Goal: Information Seeking & Learning: Check status

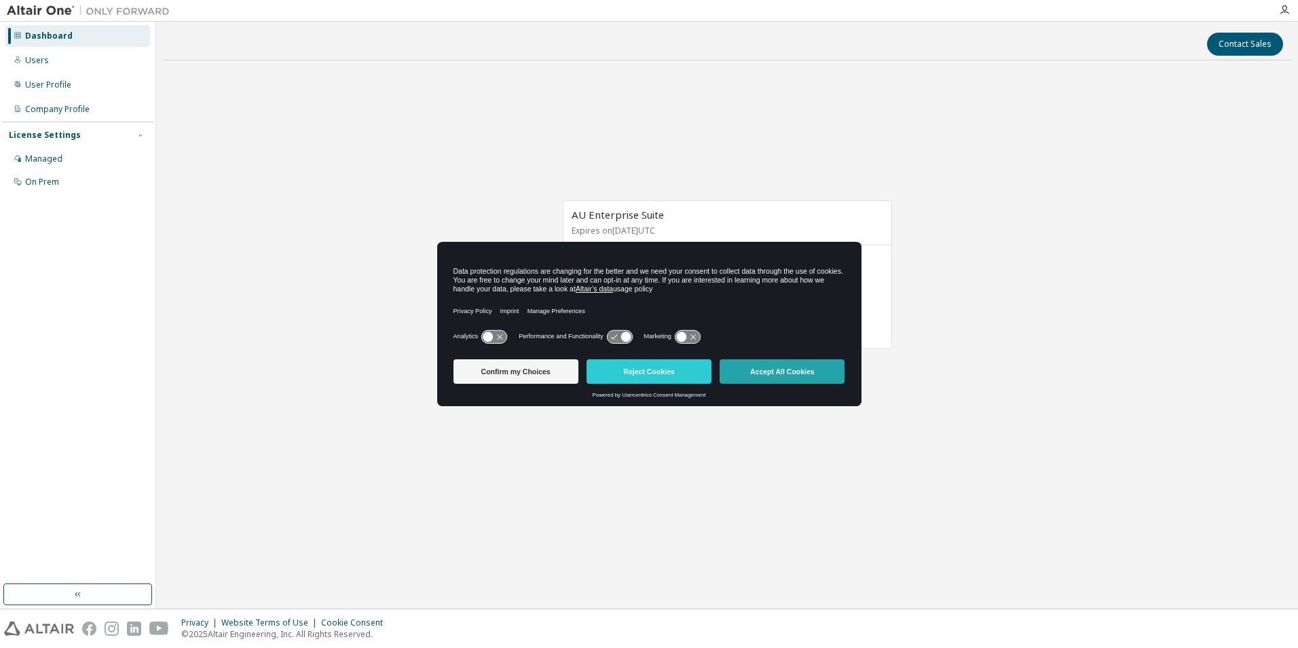
click at [783, 373] on button "Accept All Cookies" at bounding box center [782, 371] width 125 height 24
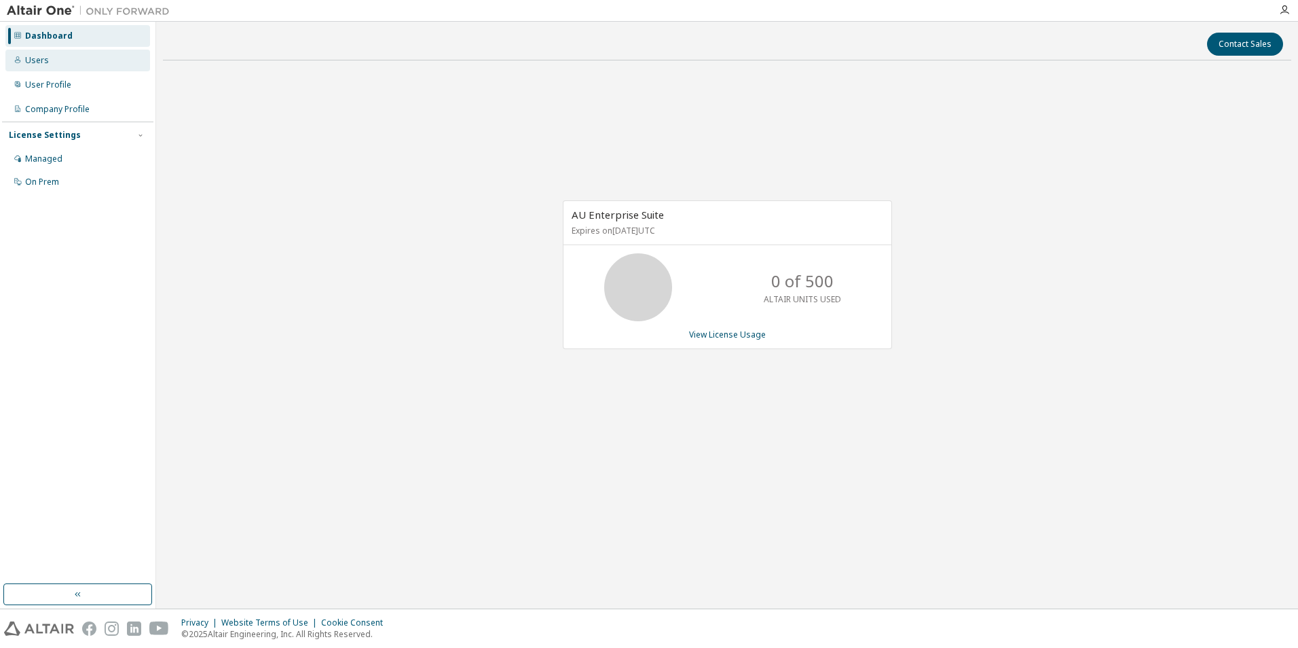
click at [74, 53] on div "Users" at bounding box center [77, 61] width 145 height 22
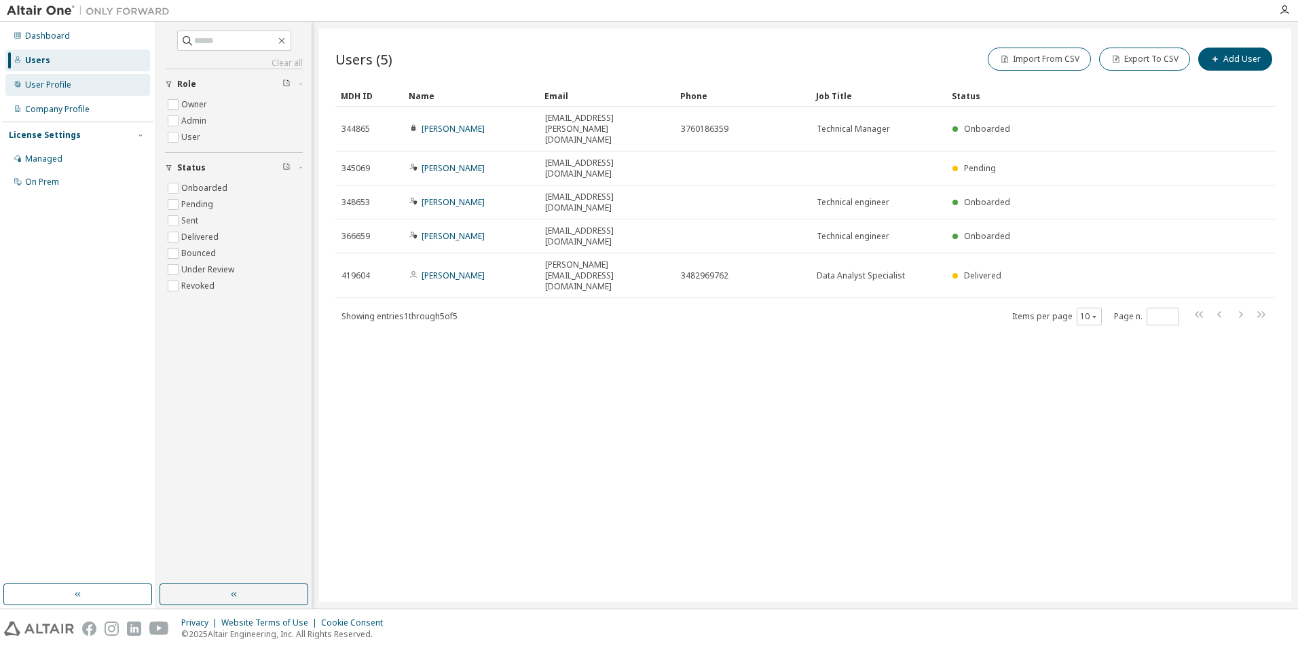
click at [86, 81] on div "User Profile" at bounding box center [77, 85] width 145 height 22
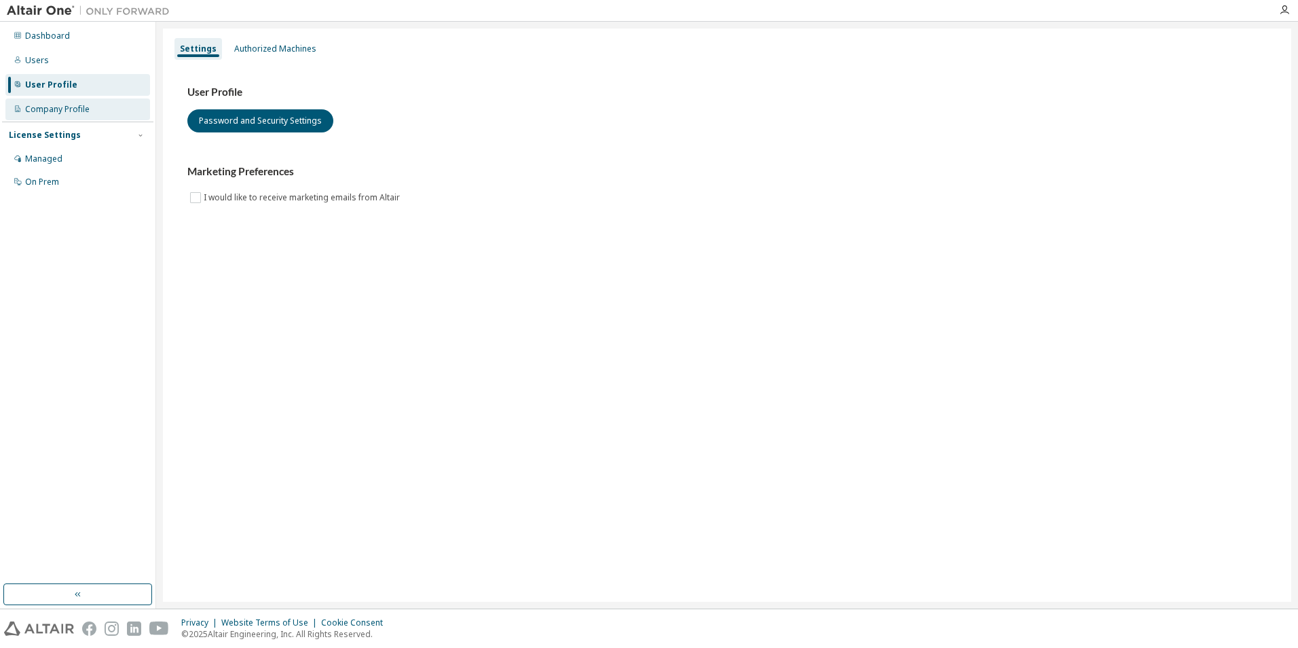
click at [90, 107] on div "Company Profile" at bounding box center [77, 109] width 145 height 22
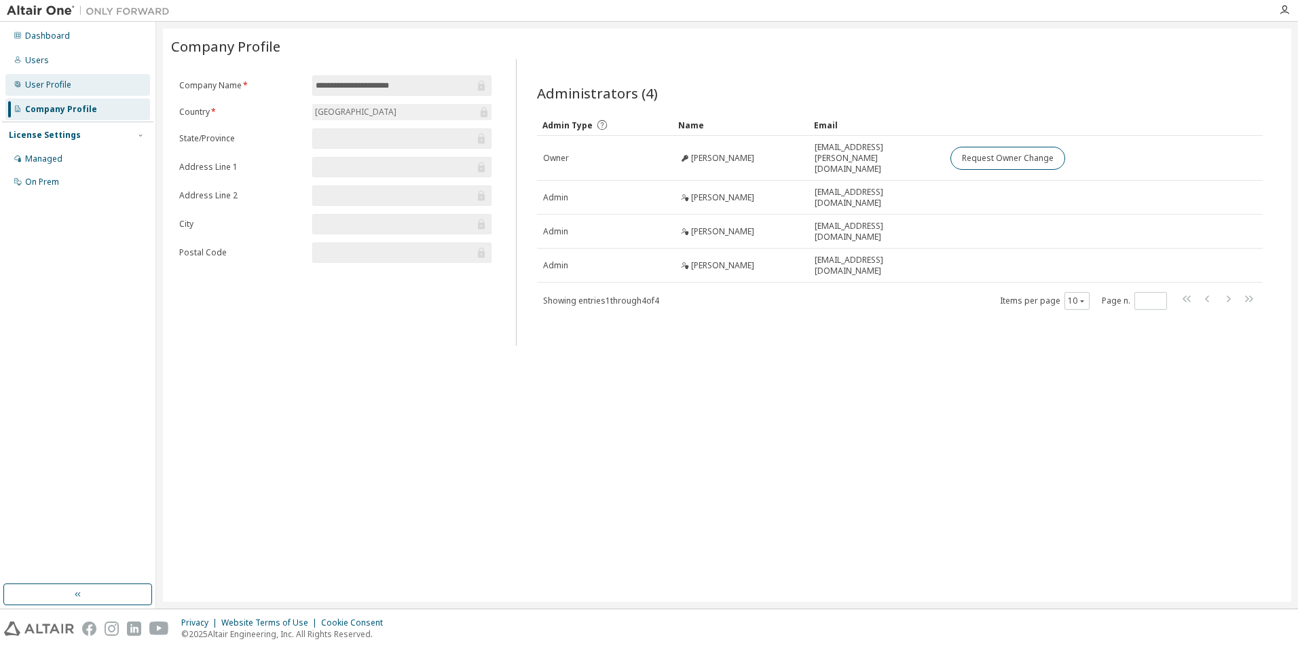
click at [62, 88] on div "User Profile" at bounding box center [48, 84] width 46 height 11
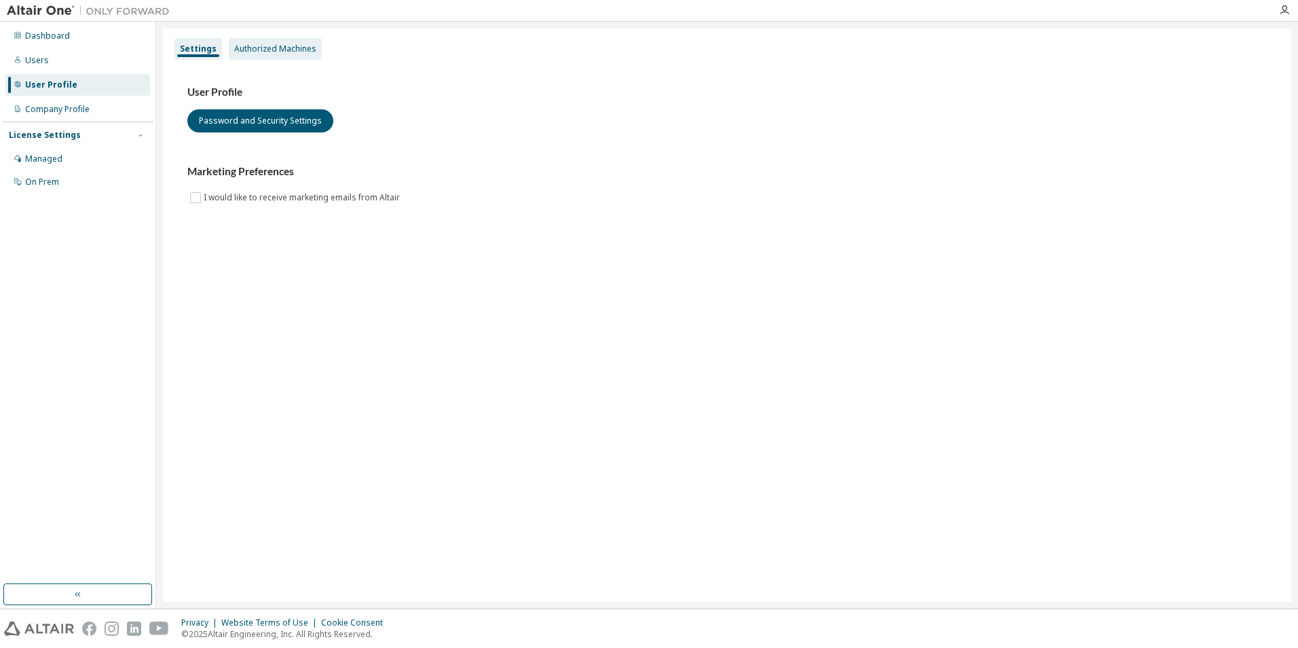
click at [285, 52] on div "Authorized Machines" at bounding box center [275, 48] width 82 height 11
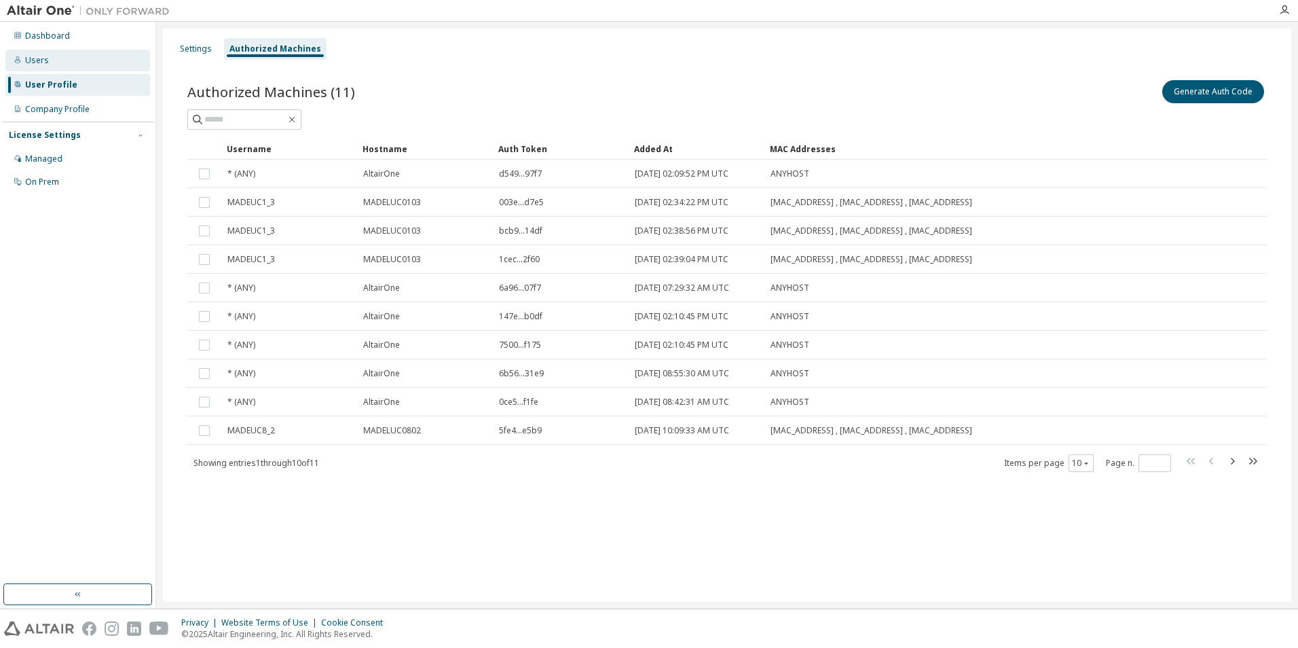
click at [69, 59] on div "Users" at bounding box center [77, 61] width 145 height 22
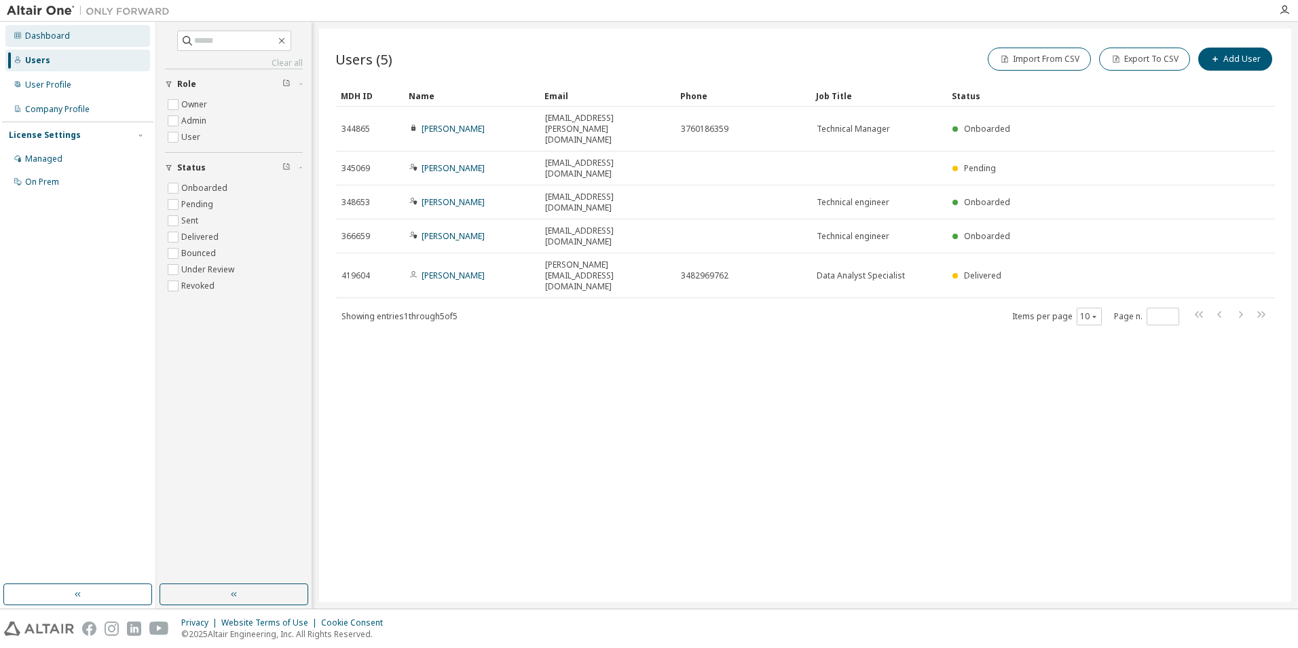
click at [75, 42] on div "Dashboard" at bounding box center [77, 36] width 145 height 22
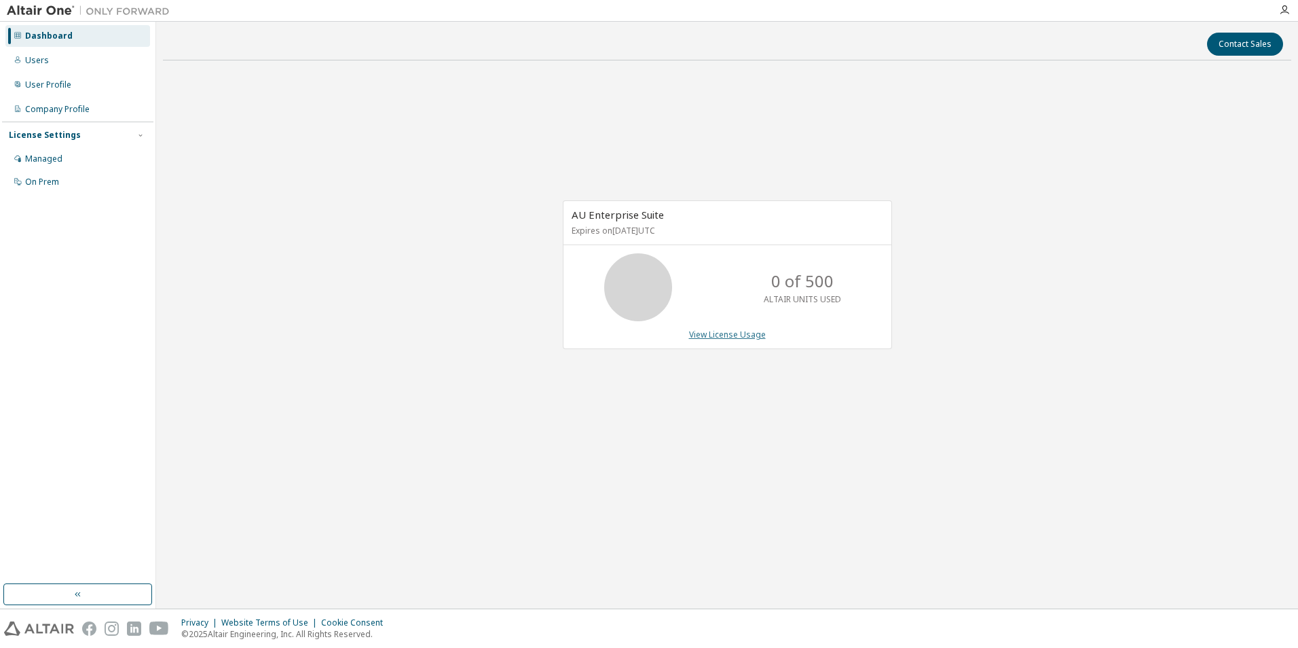
click at [751, 333] on link "View License Usage" at bounding box center [727, 335] width 77 height 12
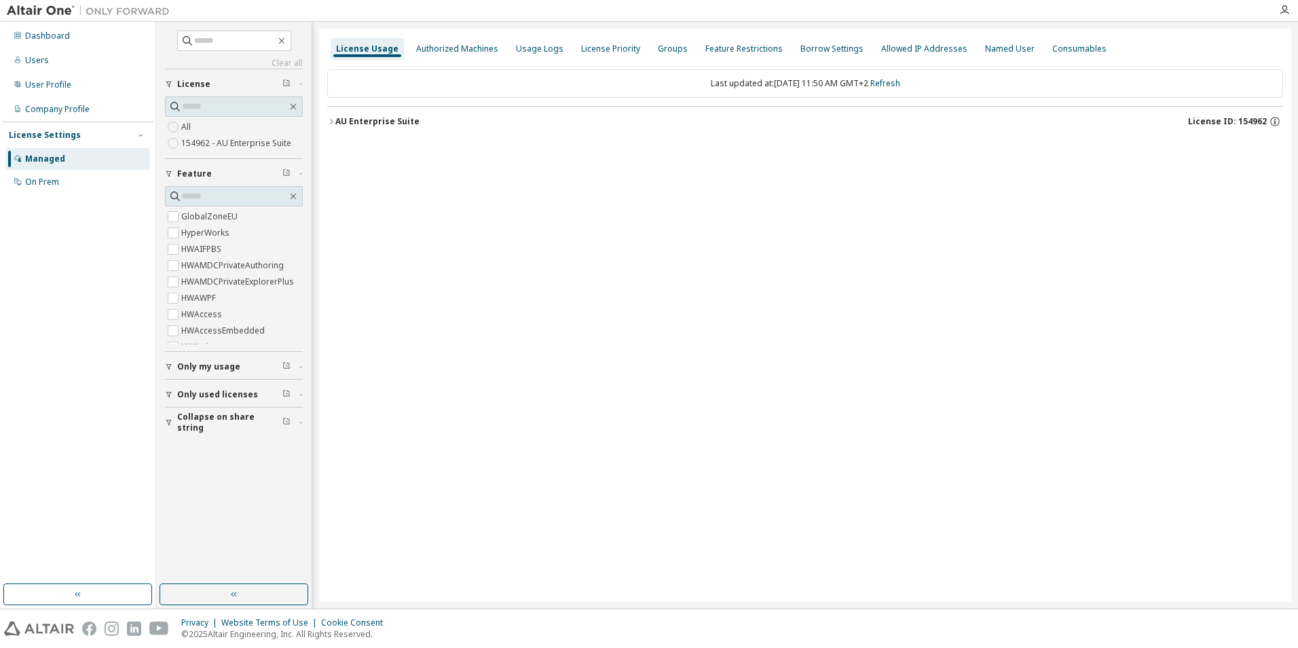
click at [335, 119] on icon "button" at bounding box center [331, 121] width 8 height 8
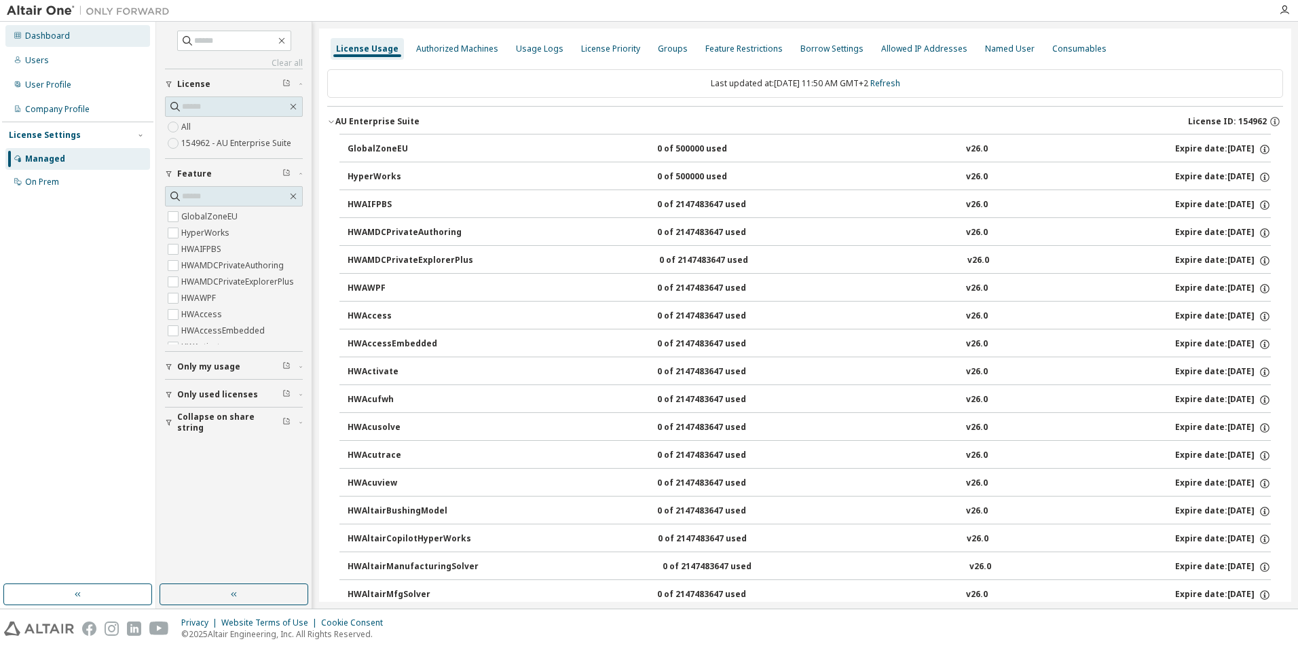
click at [104, 42] on div "Dashboard" at bounding box center [77, 36] width 145 height 22
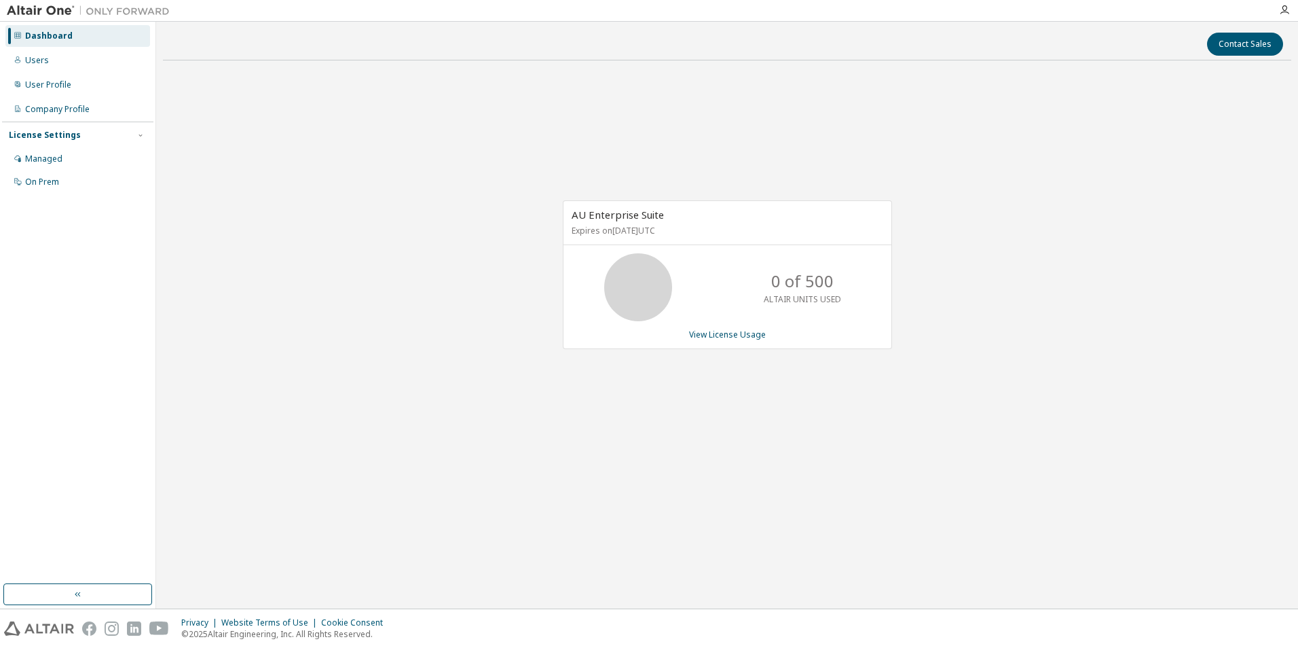
drag, startPoint x: 699, startPoint y: 228, endPoint x: 546, endPoint y: 225, distance: 153.5
click at [546, 225] on div "AU Enterprise Suite Expires on [DATE] UTC 0 of 500 ALTAIR UNITS USED View Licen…" at bounding box center [727, 281] width 1128 height 421
drag, startPoint x: 546, startPoint y: 225, endPoint x: 504, endPoint y: 242, distance: 45.4
click at [504, 242] on div "AU Enterprise Suite Expires on [DATE] UTC 0 of 500 ALTAIR UNITS USED View Licen…" at bounding box center [727, 281] width 1128 height 421
